Goal: Find specific page/section

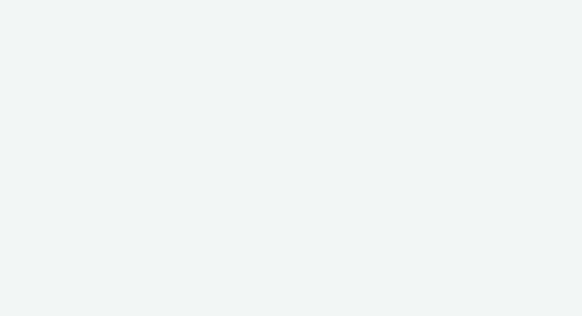
select select "43747a01-9d8e-4dea-a0e4-a98d33cfba61"
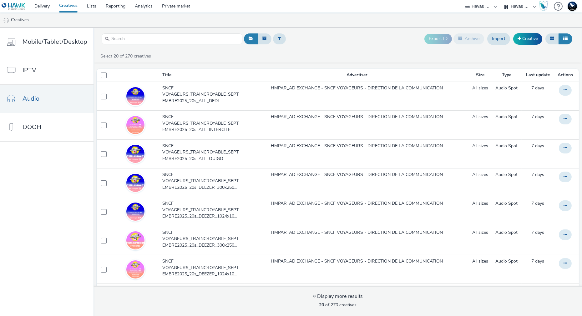
click at [520, 1] on select "Havas Media France Michelin France Michelin International" at bounding box center [520, 6] width 38 height 13
click at [391, 21] on ul "Creatives" at bounding box center [291, 20] width 582 height 15
click at [162, 38] on input "text" at bounding box center [172, 38] width 141 height 11
type input "l"
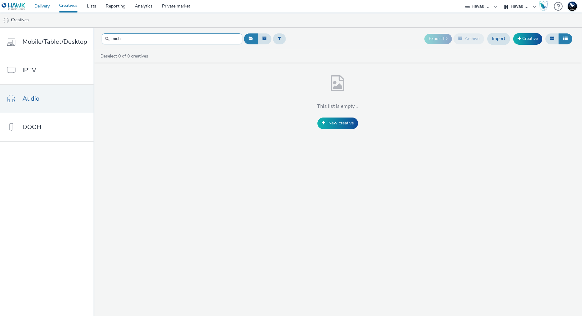
type input "mich"
click at [45, 5] on link "Delivery" at bounding box center [42, 6] width 25 height 13
select select "43747a01-9d8e-4dea-a0e4-a98d33cfba61"
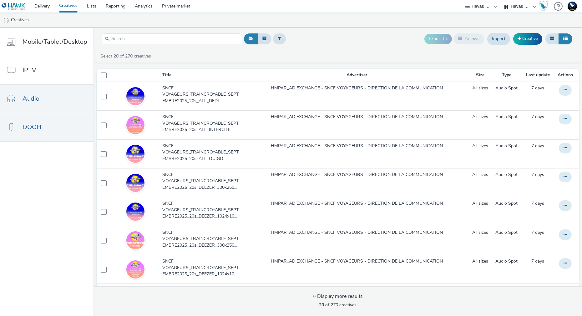
click at [59, 129] on link "DOOH" at bounding box center [46, 127] width 93 height 28
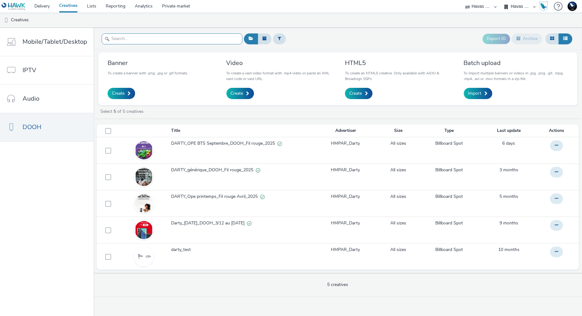
click at [126, 39] on input "text" at bounding box center [172, 38] width 141 height 11
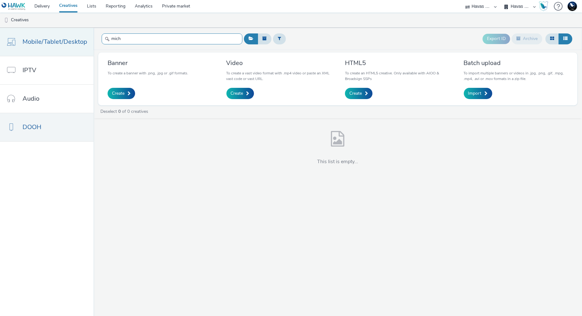
type input "mich"
click at [53, 44] on span "Mobile/Tablet/Desktop" at bounding box center [55, 41] width 65 height 9
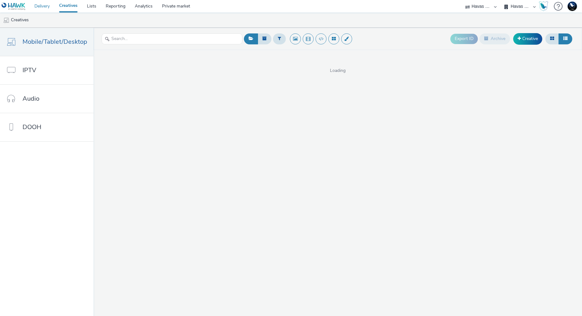
click at [46, 7] on link "Delivery" at bounding box center [42, 6] width 25 height 13
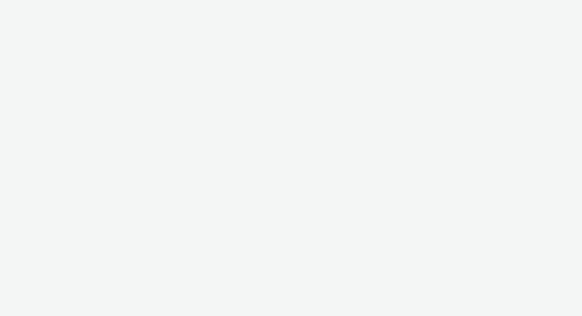
select select "ac009755-aa48-4799-8050-7a339a378eb8"
select select "79162ed7-0017-4339-93b0-3399b708648f"
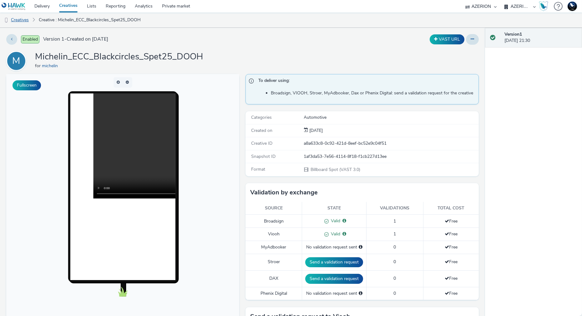
click at [24, 21] on link "Creatives" at bounding box center [16, 20] width 32 height 15
